Goal: Check status

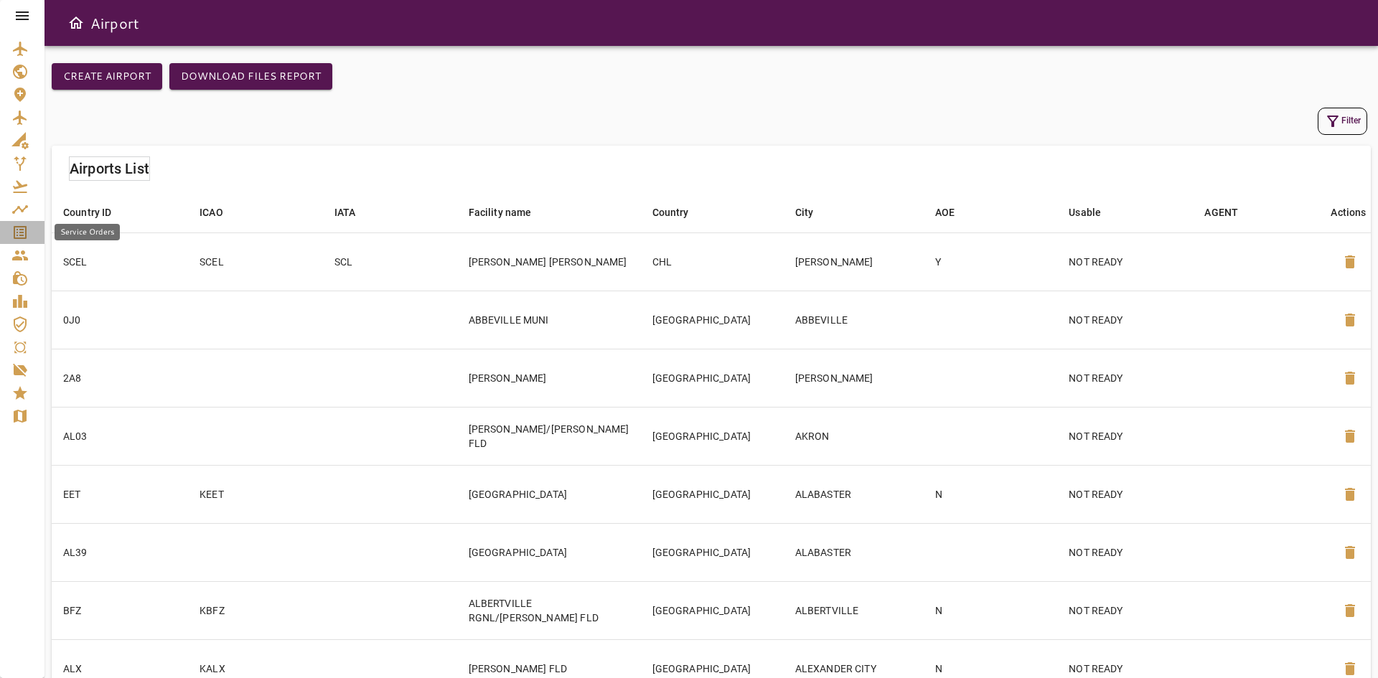
click at [32, 232] on div "Service Orders" at bounding box center [22, 232] width 22 height 17
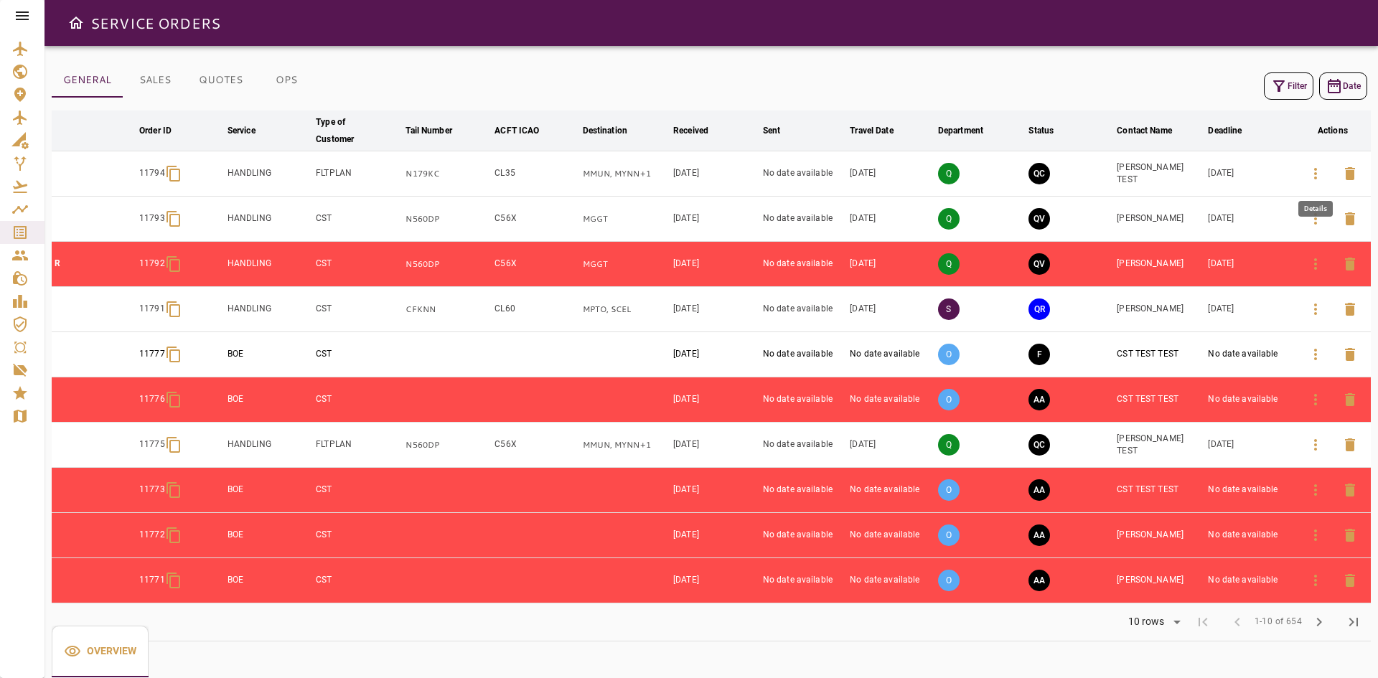
click at [1316, 172] on icon "button" at bounding box center [1315, 173] width 17 height 17
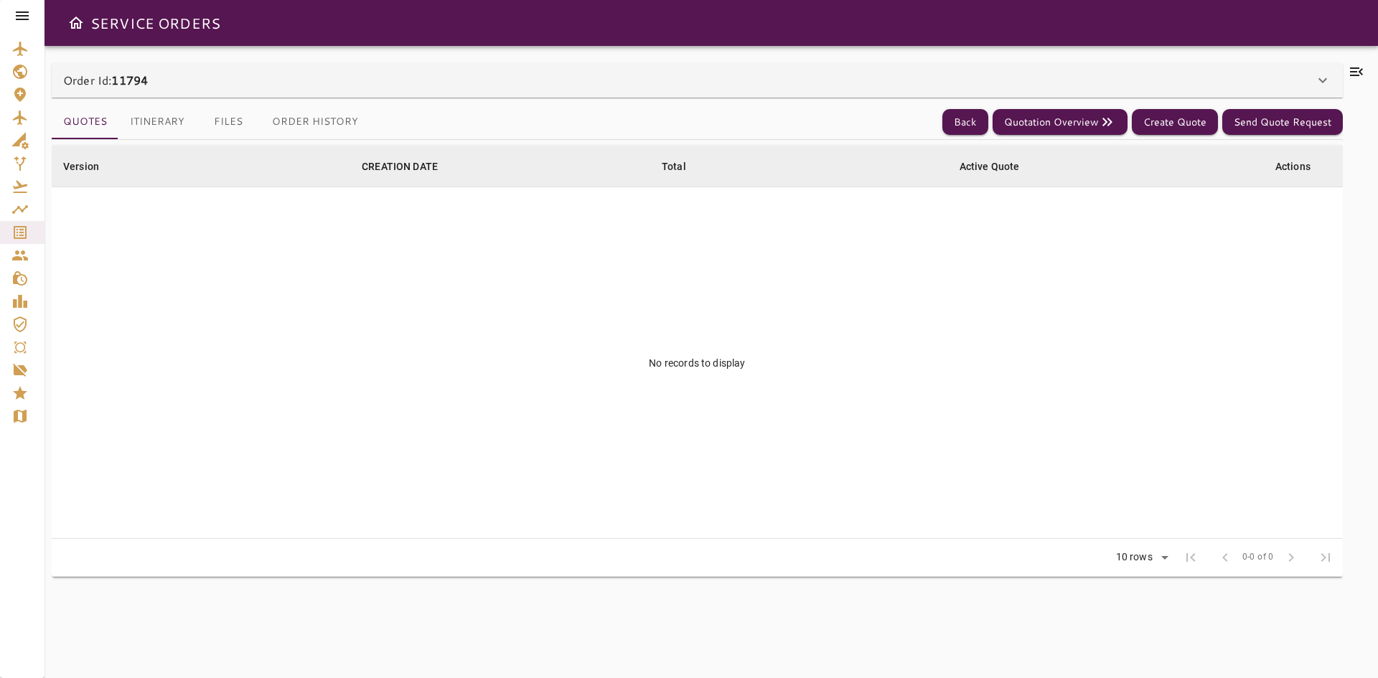
click at [551, 224] on td "No records to display" at bounding box center [697, 363] width 1291 height 352
click at [103, 78] on p "Order Id: 11794" at bounding box center [105, 80] width 85 height 17
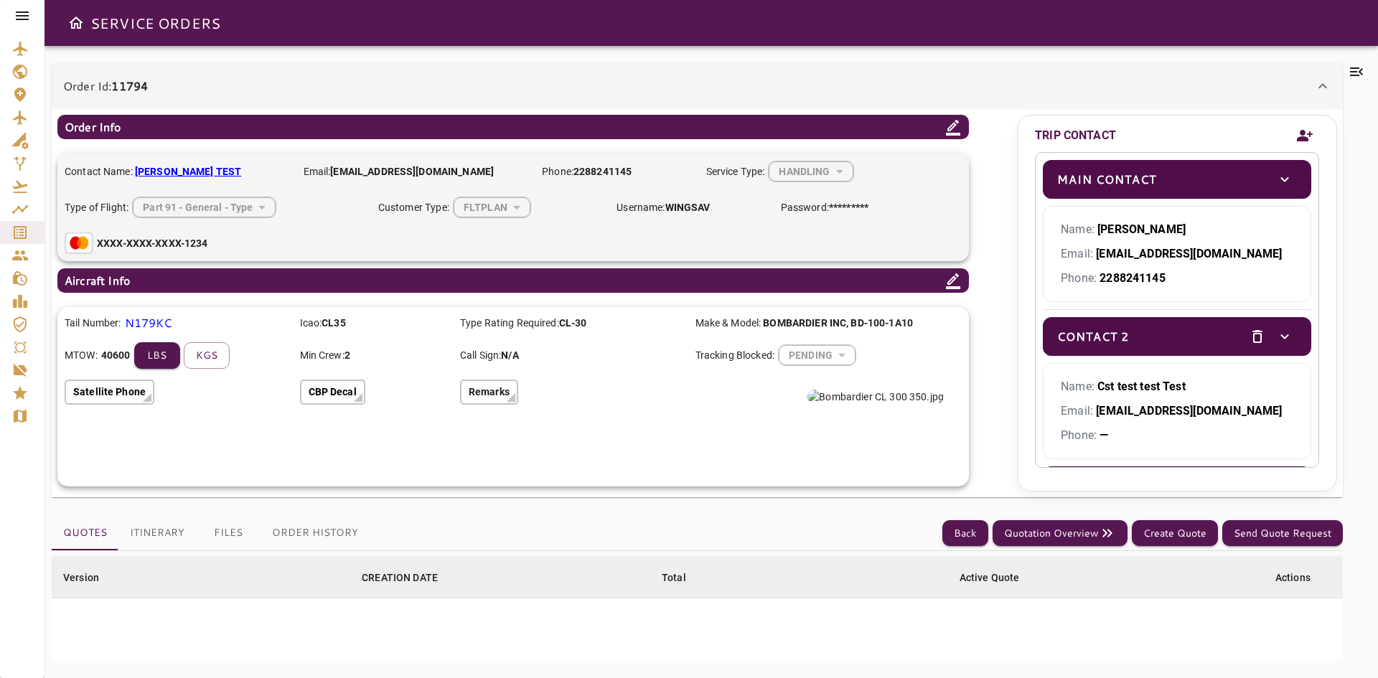
click at [103, 78] on p "Order Id: 11794" at bounding box center [105, 86] width 85 height 17
